Goal: Task Accomplishment & Management: Use online tool/utility

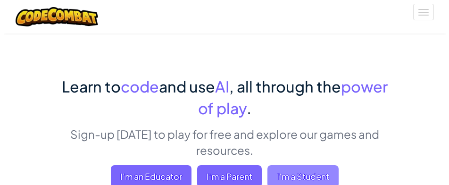
scroll to position [57, 0]
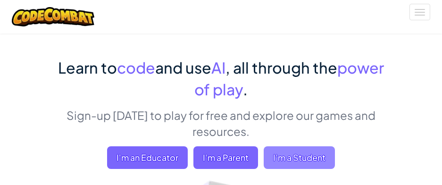
click at [303, 158] on span "I'm a Student" at bounding box center [298, 157] width 71 height 23
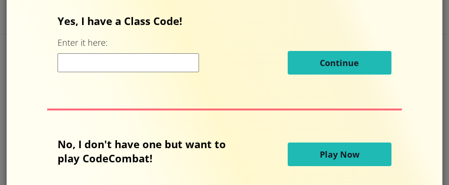
scroll to position [38, 0]
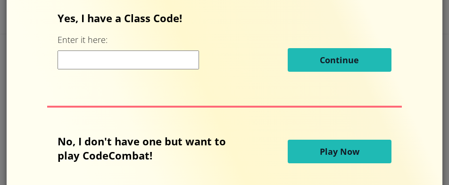
click at [314, 155] on button "Play Now" at bounding box center [340, 152] width 104 height 24
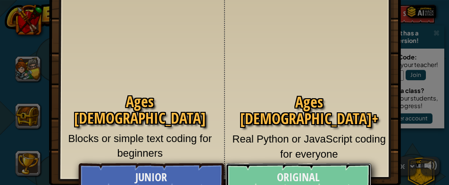
click at [284, 173] on link "Original" at bounding box center [297, 177] width 145 height 28
click at [284, 173] on h2 "Kithgard Dungeon" at bounding box center [224, 175] width 149 height 16
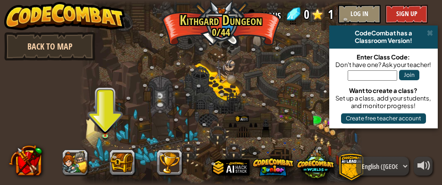
click at [45, 40] on link "Back to Map" at bounding box center [49, 46] width 91 height 28
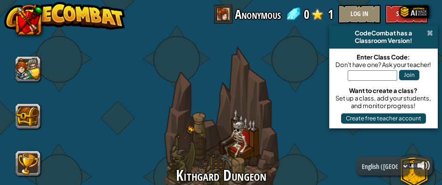
click at [431, 32] on span at bounding box center [430, 33] width 6 height 8
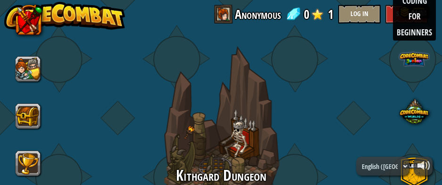
click at [409, 55] on span at bounding box center [413, 58] width 29 height 29
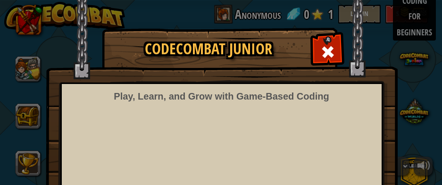
click at [420, 30] on div "CodeCombat Junior Play, Learn, and Grow with Game‑Based Coding Kickstart their …" at bounding box center [221, 150] width 442 height 245
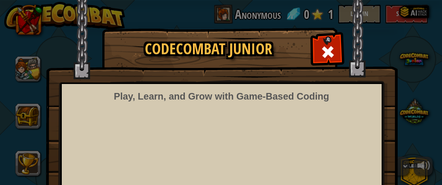
click at [416, 56] on div "CodeCombat Junior Play, Learn, and Grow with Game‑Based Coding Kickstart their …" at bounding box center [221, 150] width 442 height 245
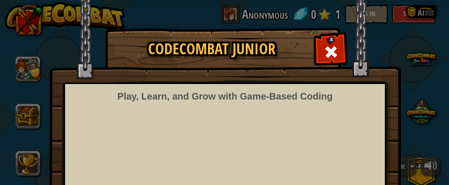
scroll to position [19, 0]
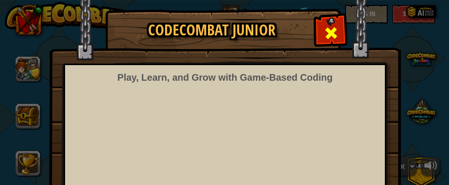
click at [330, 28] on span at bounding box center [330, 32] width 15 height 15
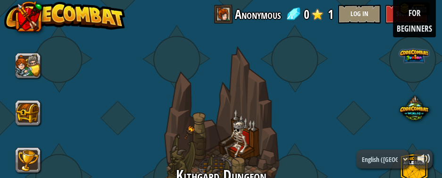
click at [411, 50] on span at bounding box center [413, 55] width 29 height 29
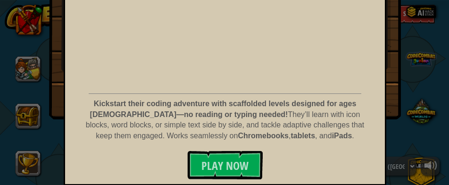
scroll to position [156, 0]
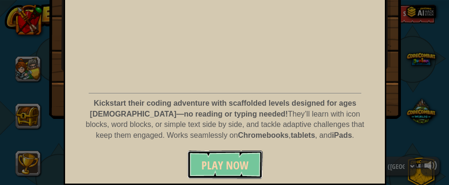
click at [212, 165] on span "Play Now" at bounding box center [224, 164] width 47 height 15
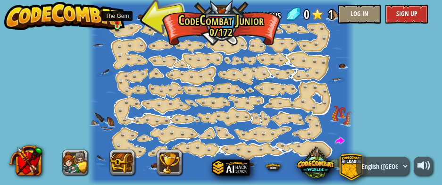
click at [116, 23] on img at bounding box center [117, 22] width 4 height 10
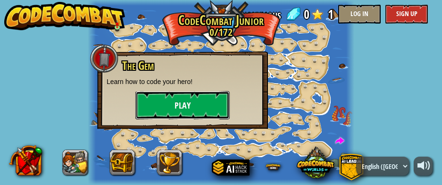
click at [170, 99] on button "Play" at bounding box center [182, 105] width 94 height 28
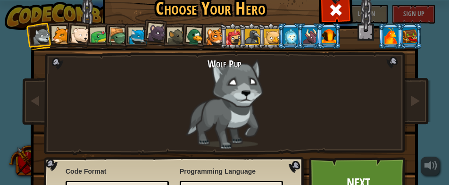
click at [229, 33] on div at bounding box center [233, 36] width 15 height 15
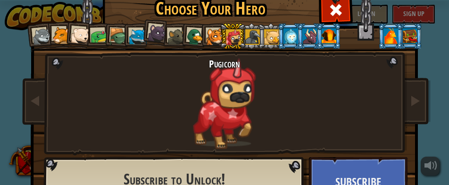
click at [324, 33] on div at bounding box center [328, 35] width 15 height 15
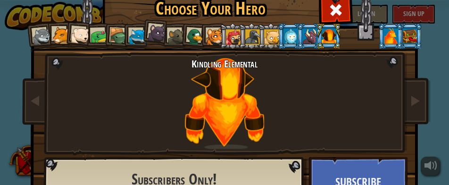
click at [136, 29] on div at bounding box center [137, 36] width 17 height 17
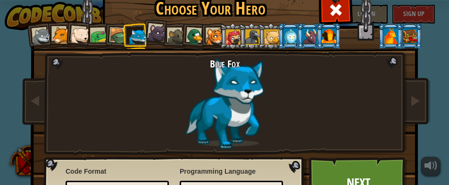
click at [363, 166] on link "Next" at bounding box center [358, 183] width 99 height 52
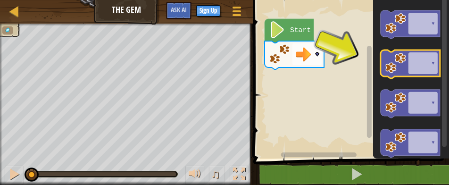
click at [410, 64] on icon "Blockly Workspace" at bounding box center [409, 64] width 59 height 28
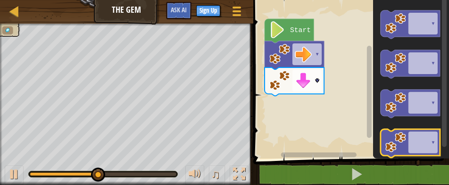
click at [413, 145] on icon "Blockly Workspace" at bounding box center [409, 143] width 59 height 28
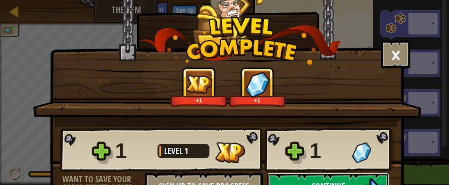
click at [354, 177] on button "Continue" at bounding box center [328, 187] width 122 height 28
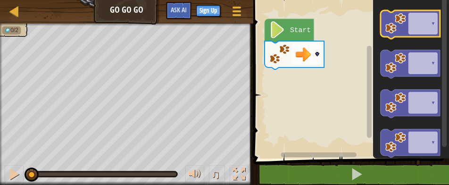
click at [419, 22] on icon "Blockly Workspace" at bounding box center [409, 24] width 59 height 28
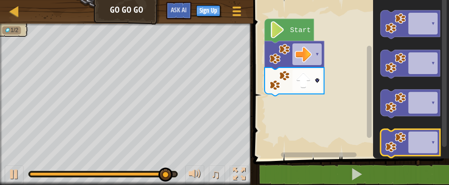
click at [414, 141] on icon "Blockly Workspace" at bounding box center [409, 143] width 59 height 28
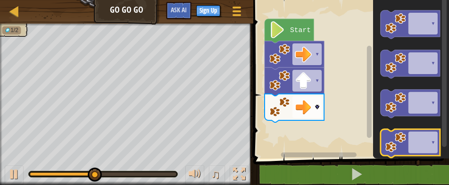
click at [414, 141] on icon "Blockly Workspace" at bounding box center [409, 143] width 59 height 28
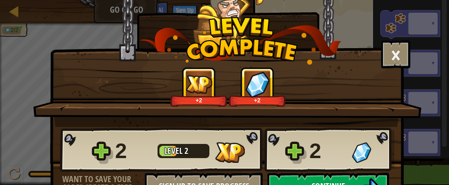
scroll to position [19, 0]
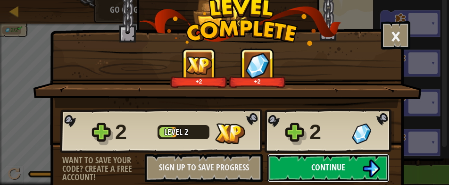
click at [348, 175] on button "Continue" at bounding box center [328, 168] width 122 height 28
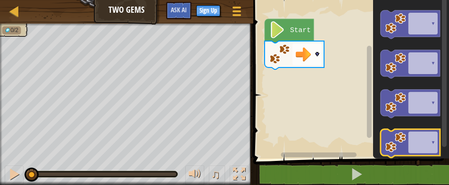
click at [425, 149] on icon "Blockly Workspace" at bounding box center [409, 143] width 59 height 28
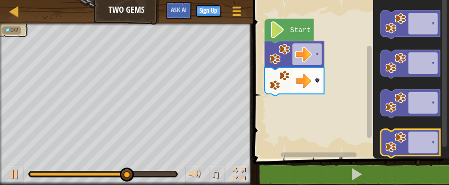
click at [414, 134] on icon "Blockly Workspace" at bounding box center [409, 143] width 59 height 28
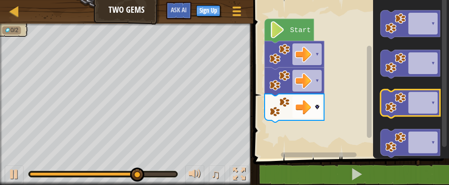
click at [416, 100] on icon "Blockly Workspace" at bounding box center [409, 104] width 59 height 28
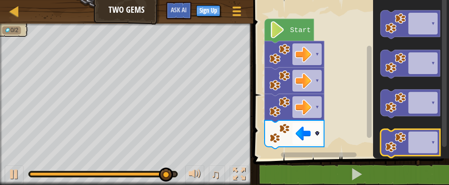
click at [407, 136] on icon "Blockly Workspace" at bounding box center [409, 143] width 59 height 28
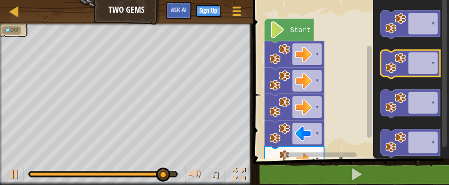
click at [403, 66] on image "Blockly Workspace" at bounding box center [395, 63] width 21 height 21
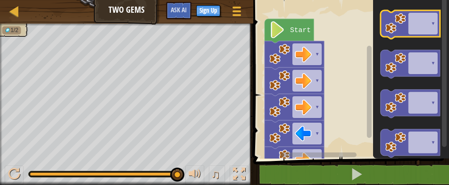
click at [420, 27] on icon "Blockly Workspace" at bounding box center [409, 24] width 59 height 28
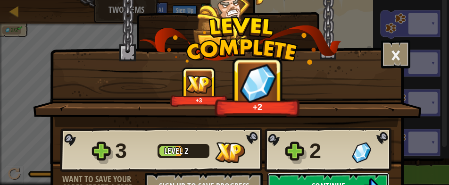
click at [310, 177] on button "Continue" at bounding box center [328, 187] width 122 height 28
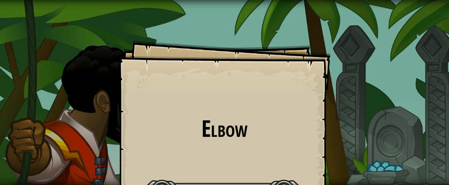
click at [310, 178] on div "Elbow Goals Start Level Error loading from server. Try refreshing the page. You…" at bounding box center [224, 147] width 212 height 212
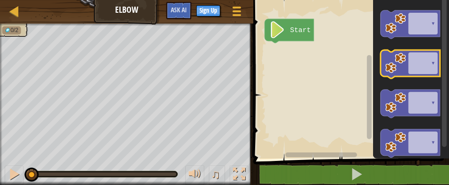
click at [419, 66] on icon "Blockly Workspace" at bounding box center [409, 64] width 59 height 28
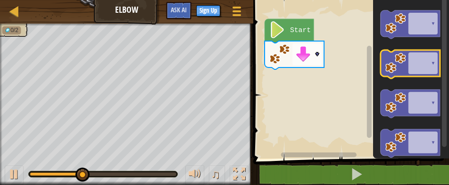
click at [419, 66] on icon "Blockly Workspace" at bounding box center [409, 64] width 59 height 28
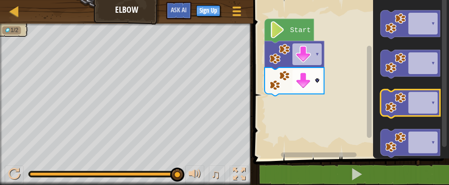
click at [398, 105] on image "Blockly Workspace" at bounding box center [395, 102] width 21 height 21
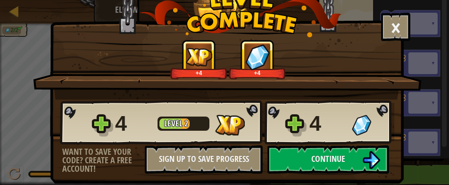
scroll to position [28, 0]
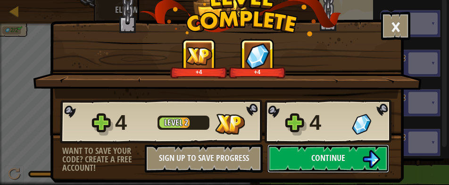
click at [353, 154] on button "Continue" at bounding box center [328, 158] width 122 height 28
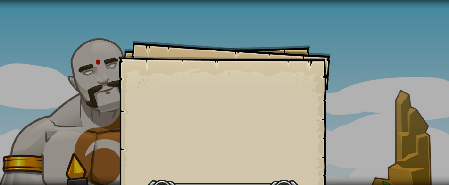
click at [323, 101] on div "Goals Start Level Error loading from server. Try refreshing the page. You'll ne…" at bounding box center [224, 147] width 212 height 212
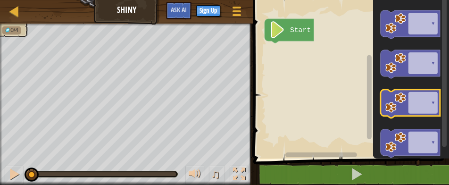
click at [424, 103] on icon "Blockly Workspace" at bounding box center [409, 104] width 59 height 28
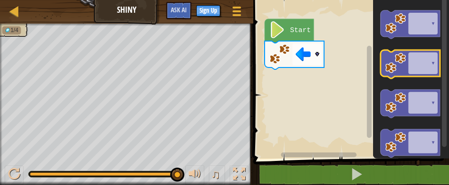
click at [431, 65] on icon "Blockly Workspace" at bounding box center [409, 64] width 59 height 28
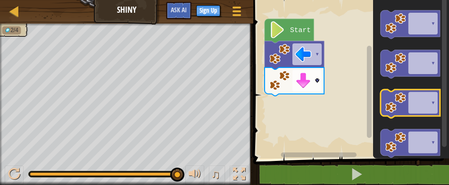
click at [413, 98] on icon "Blockly Workspace" at bounding box center [409, 104] width 59 height 28
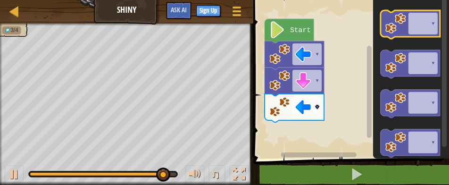
click at [419, 30] on icon "Blockly Workspace" at bounding box center [409, 24] width 59 height 28
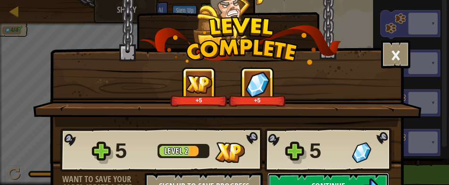
click at [342, 174] on button "Continue" at bounding box center [328, 187] width 122 height 28
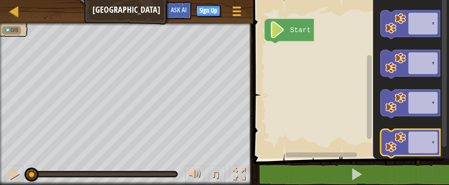
click at [416, 143] on icon "Blockly Workspace" at bounding box center [409, 143] width 59 height 28
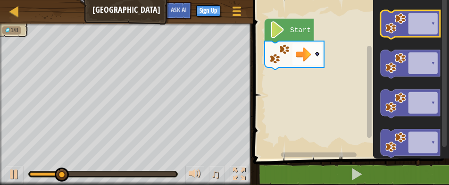
click at [421, 22] on icon "Blockly Workspace" at bounding box center [409, 24] width 59 height 28
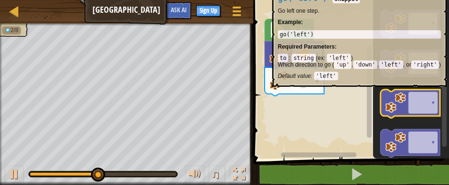
click at [403, 91] on icon "Blockly Workspace" at bounding box center [409, 104] width 59 height 28
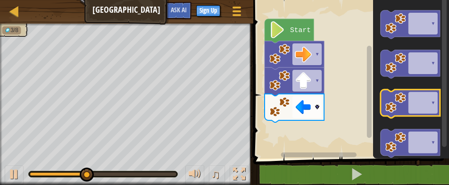
click at [408, 106] on icon "Blockly Workspace" at bounding box center [409, 104] width 59 height 28
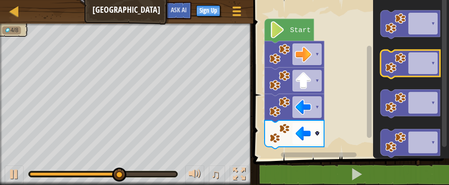
click at [429, 65] on icon "Blockly Workspace" at bounding box center [409, 64] width 59 height 28
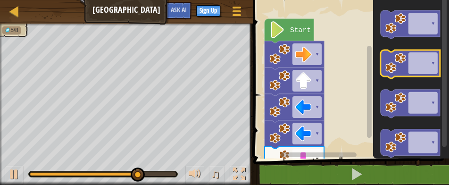
click at [425, 59] on icon "Blockly Workspace" at bounding box center [409, 64] width 59 height 28
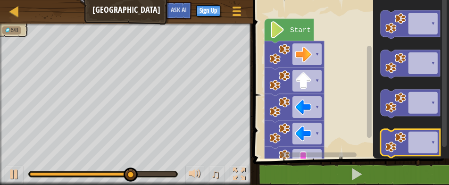
click at [434, 143] on icon "Blockly Workspace" at bounding box center [409, 143] width 59 height 28
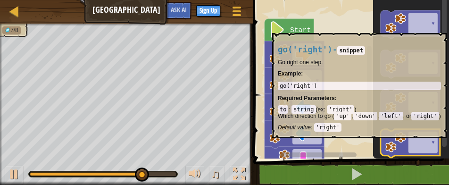
click at [429, 142] on icon "Blockly Workspace" at bounding box center [409, 143] width 59 height 28
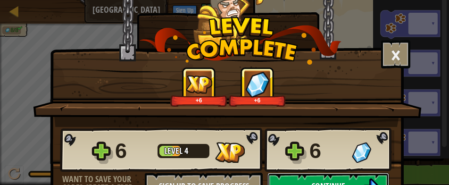
click at [345, 177] on button "Continue" at bounding box center [328, 187] width 122 height 28
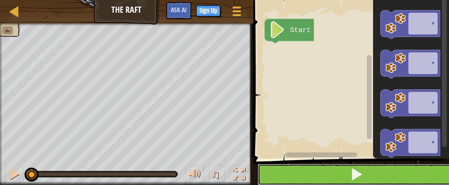
click at [356, 173] on span at bounding box center [356, 173] width 13 height 13
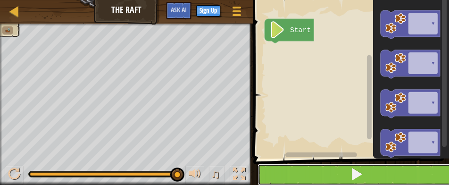
click at [354, 176] on span at bounding box center [356, 173] width 13 height 13
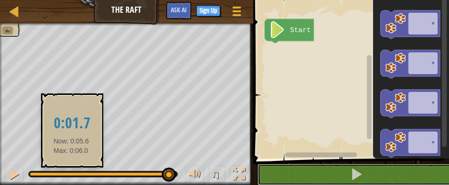
click at [71, 173] on div at bounding box center [99, 174] width 138 height 4
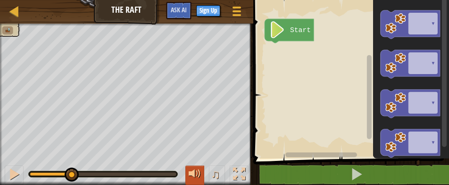
click at [195, 171] on div at bounding box center [195, 174] width 12 height 12
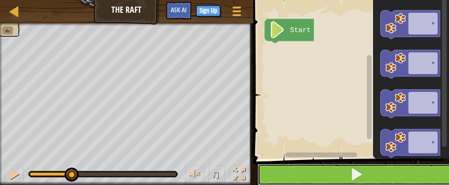
click at [283, 172] on button at bounding box center [356, 175] width 198 height 22
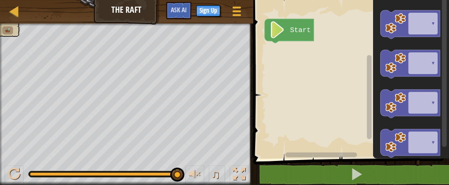
click at [296, 25] on icon "Blockly Workspace" at bounding box center [288, 31] width 49 height 24
